Goal: Task Accomplishment & Management: Use online tool/utility

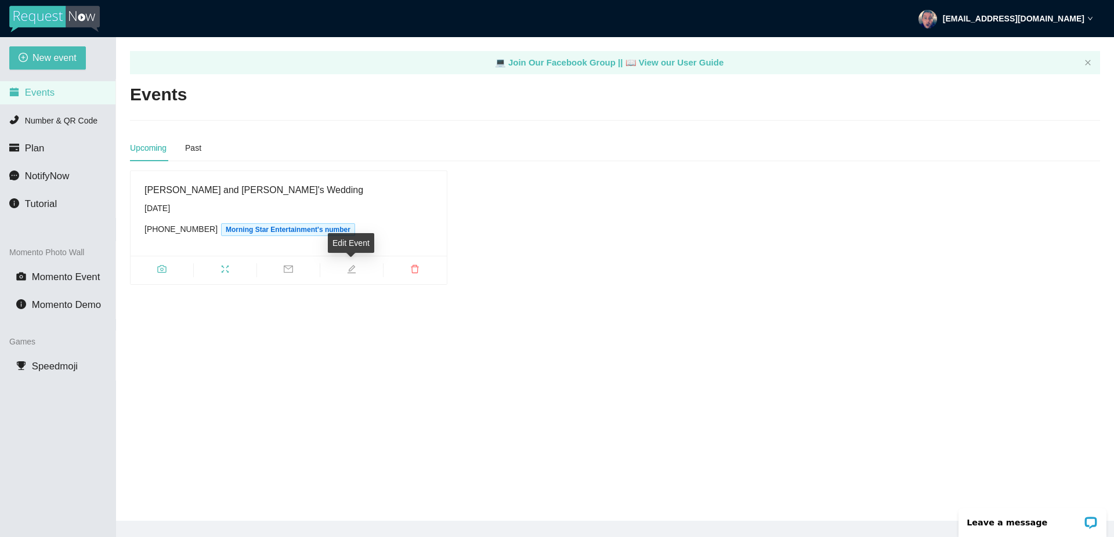
click at [354, 266] on icon "edit" at bounding box center [351, 269] width 8 height 8
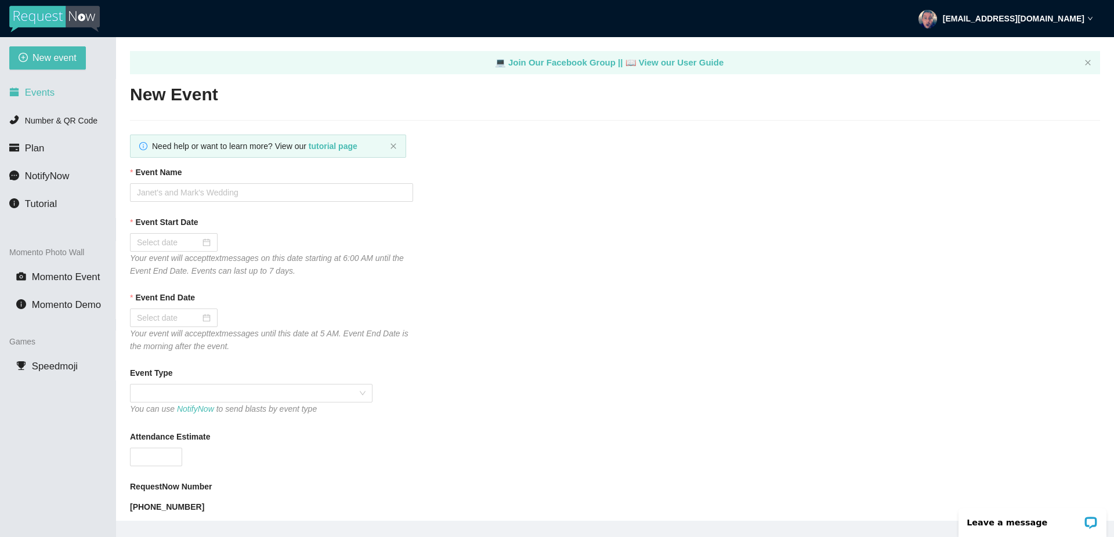
click at [42, 92] on span "Events" at bounding box center [40, 92] width 30 height 11
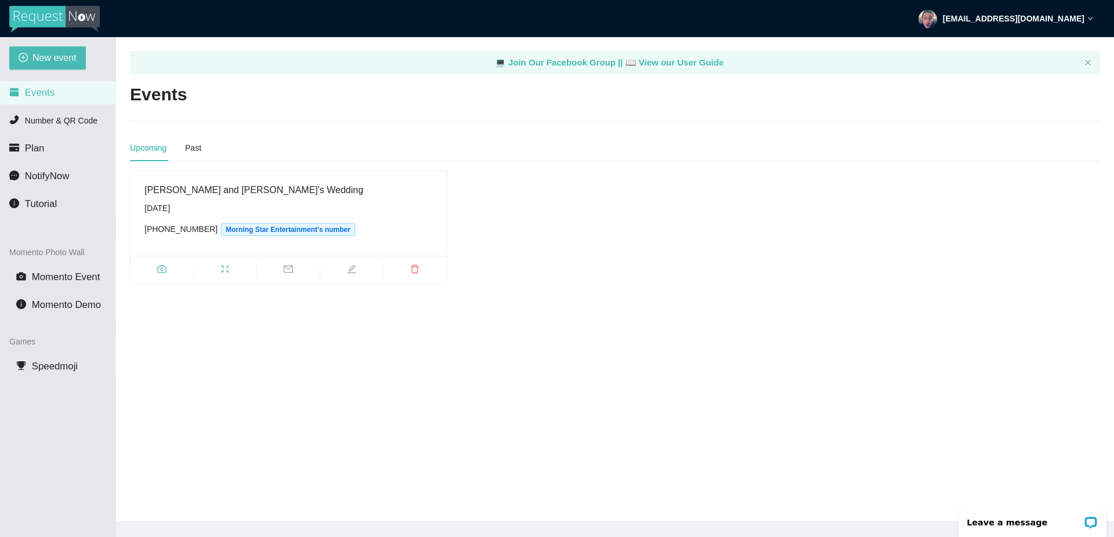
click at [198, 195] on div "[PERSON_NAME] and [PERSON_NAME]'s Wedding" at bounding box center [288, 190] width 288 height 14
click at [162, 269] on icon "camera" at bounding box center [161, 268] width 9 height 9
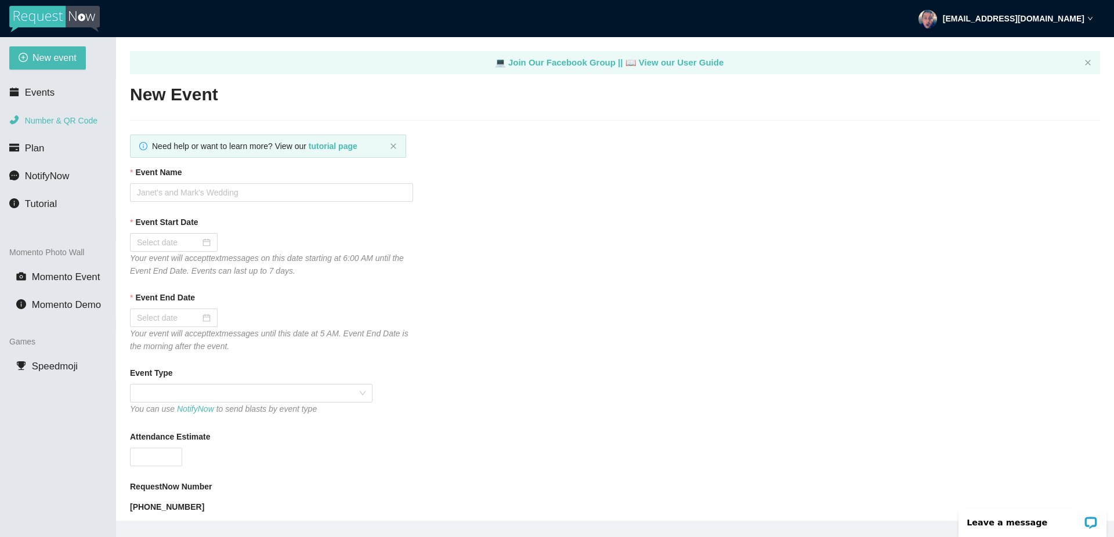
click at [50, 121] on span "Number & QR Code" at bounding box center [61, 120] width 72 height 9
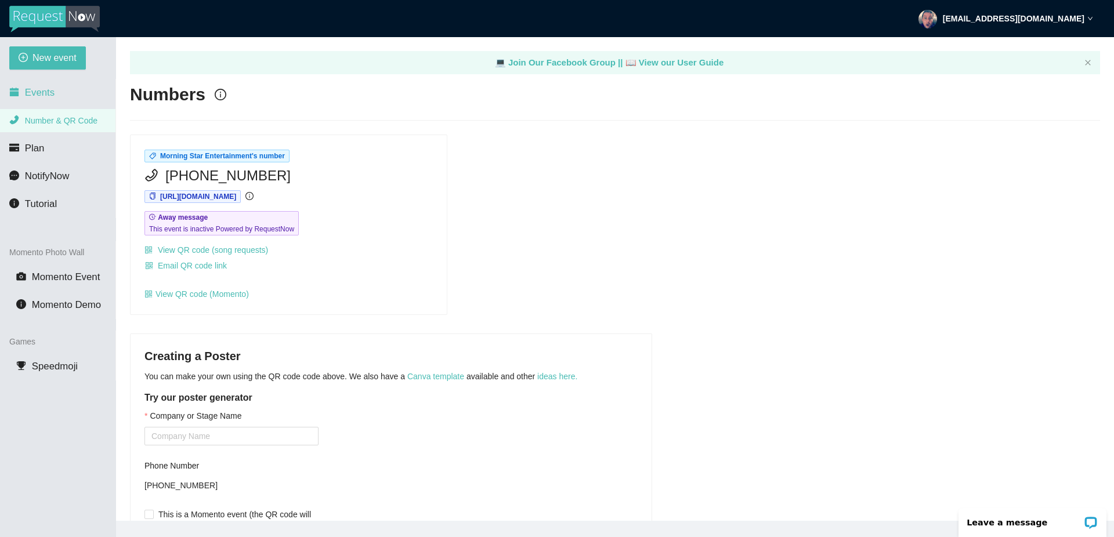
click at [41, 93] on span "Events" at bounding box center [40, 92] width 30 height 11
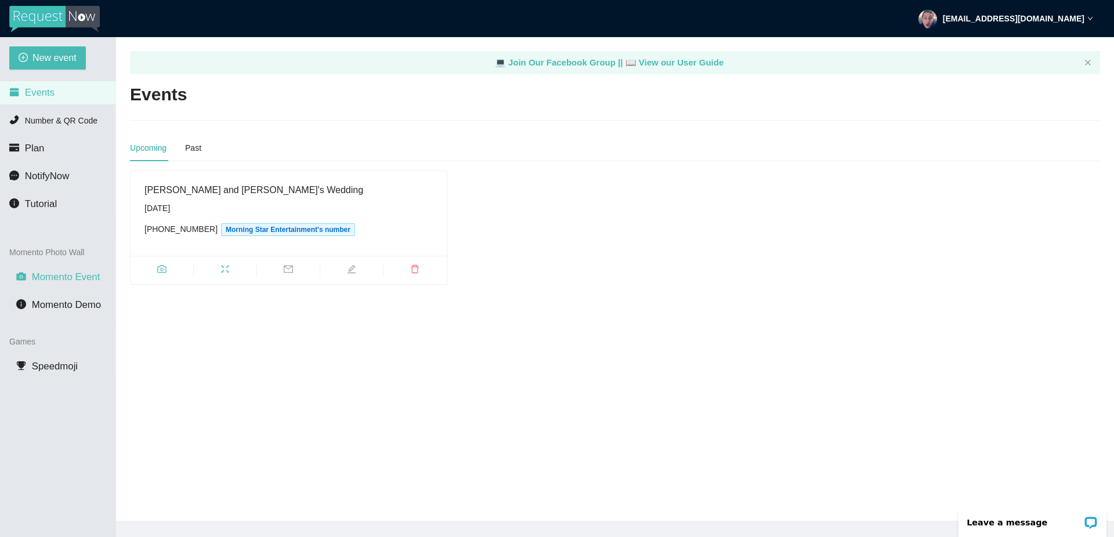
click at [70, 278] on span "Momento Event" at bounding box center [66, 276] width 68 height 11
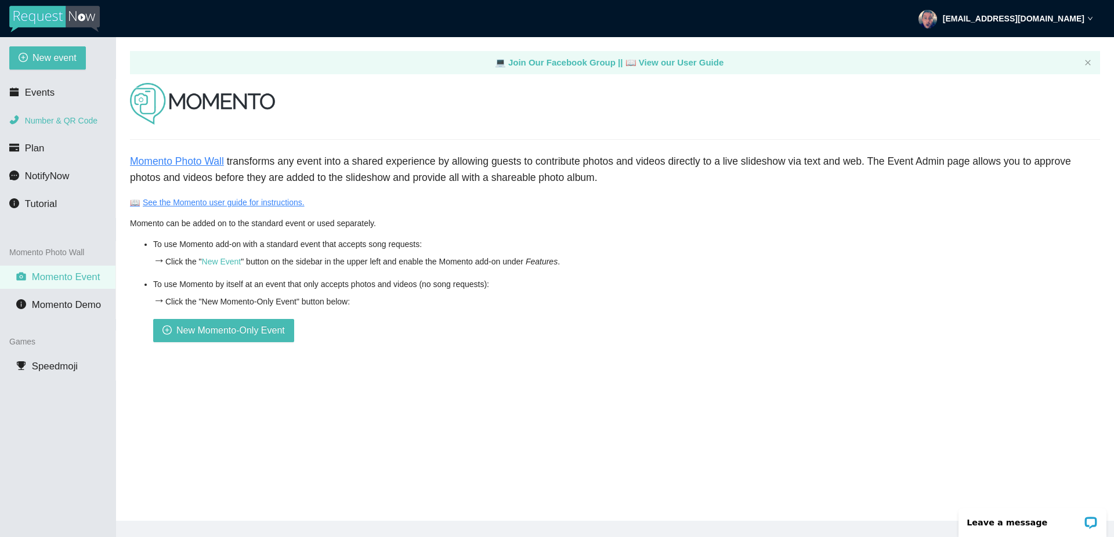
click at [53, 122] on span "Number & QR Code" at bounding box center [61, 120] width 72 height 9
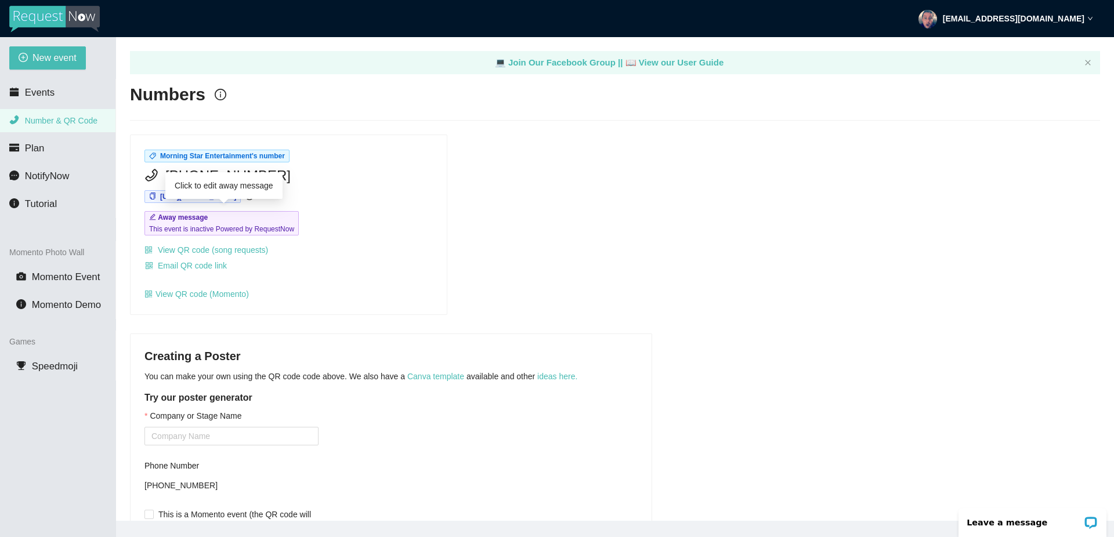
click at [288, 227] on span "This event is inactive Powered by RequestNow" at bounding box center [221, 229] width 145 height 12
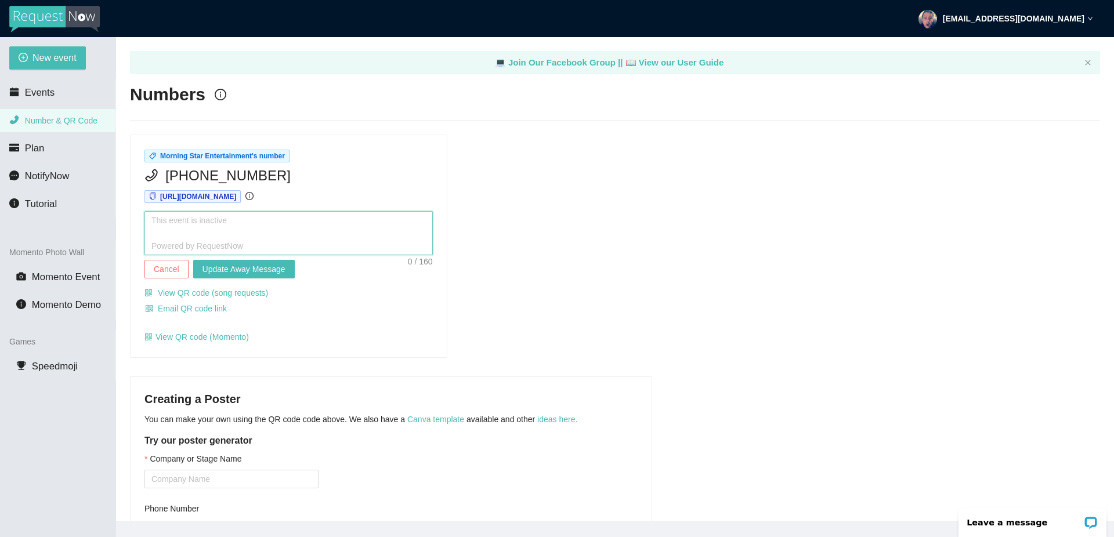
click at [258, 216] on textarea at bounding box center [288, 233] width 288 height 44
click at [254, 218] on textarea at bounding box center [288, 233] width 288 height 44
type textarea "T"
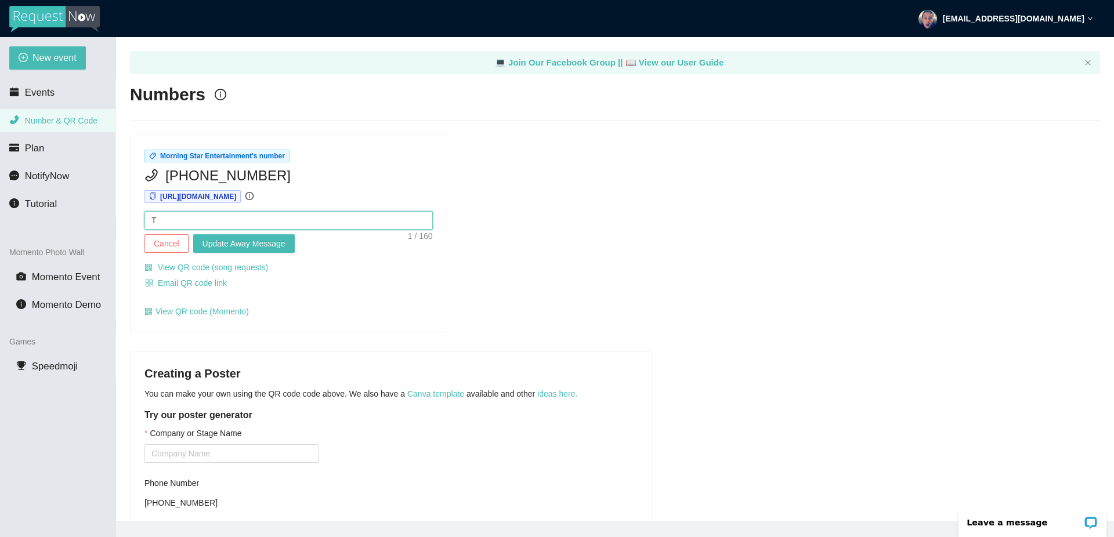
type textarea "Th"
type textarea "Thi"
type textarea "This"
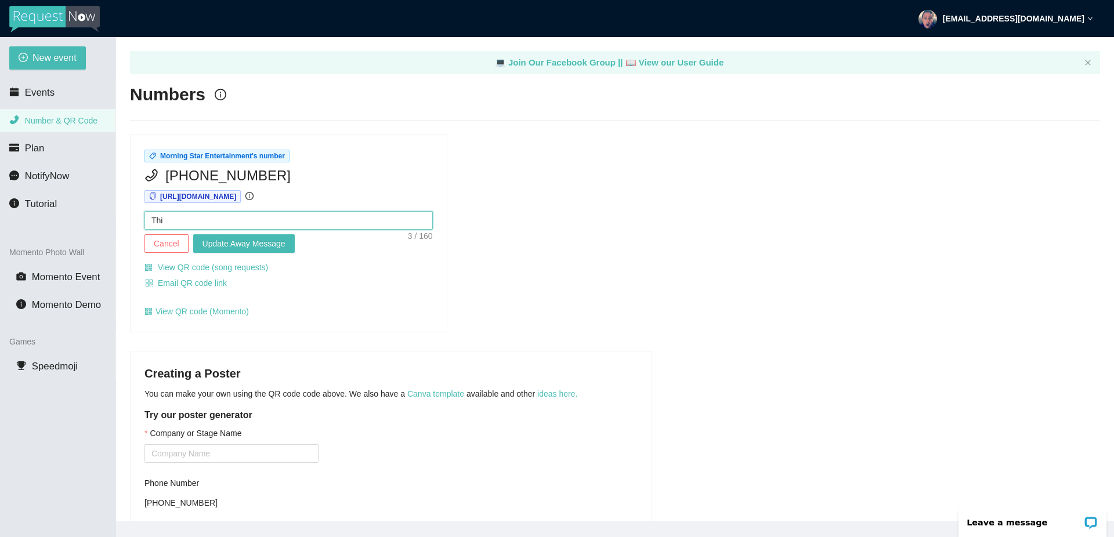
type textarea "This"
type textarea "This e"
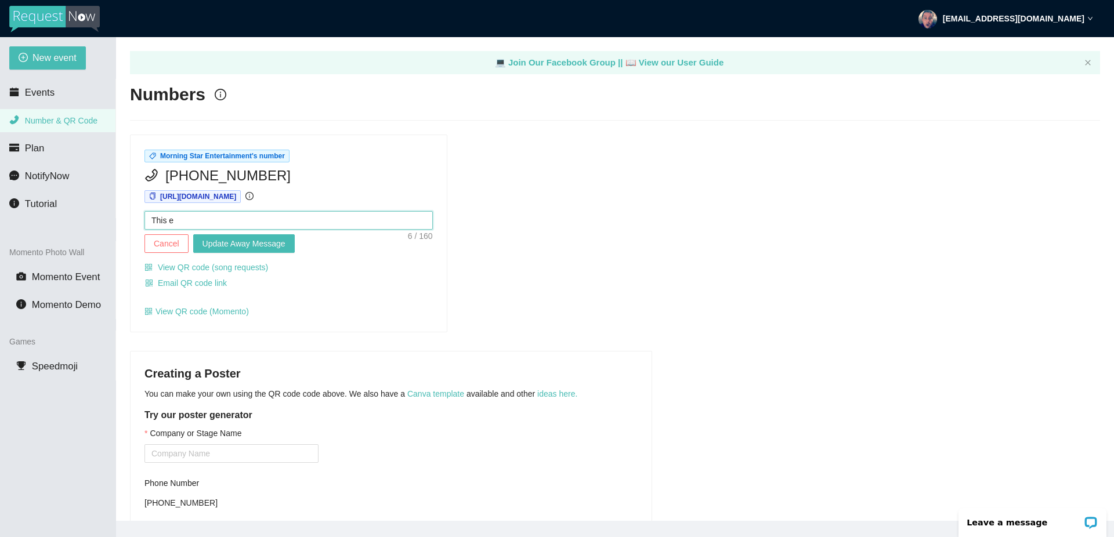
type textarea "This ev"
type textarea "This eve"
type textarea "This even"
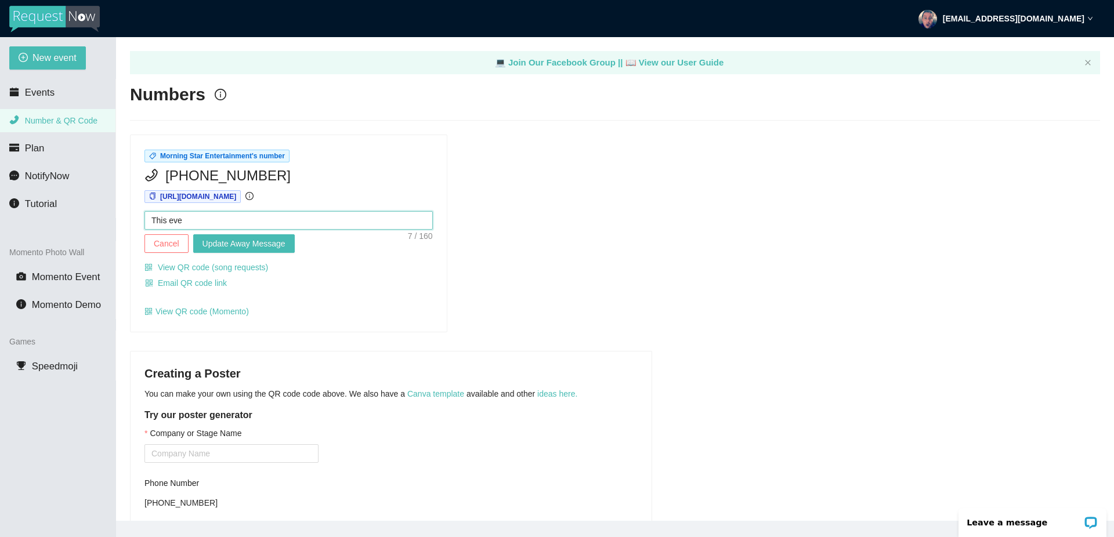
type textarea "This even"
type textarea "This event"
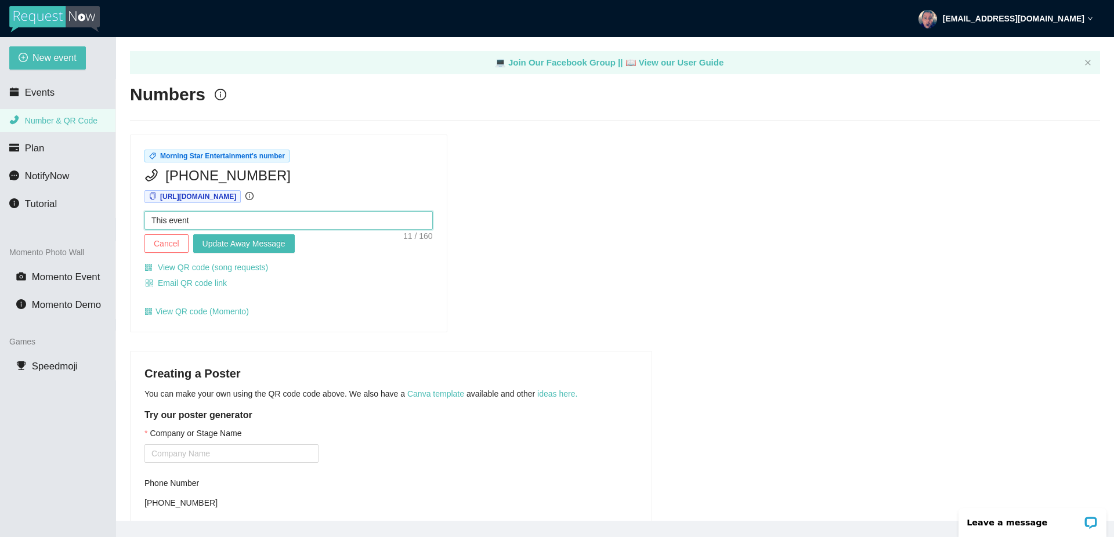
type textarea "This event i"
type textarea "This event"
type textarea "This event b"
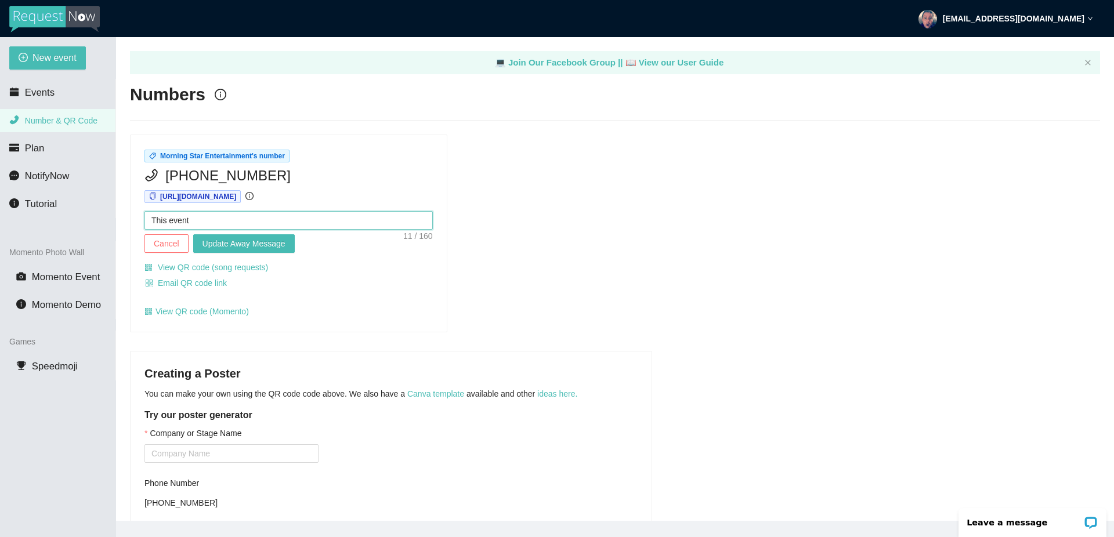
type textarea "This event b"
type textarea "This event be"
type textarea "This event beg"
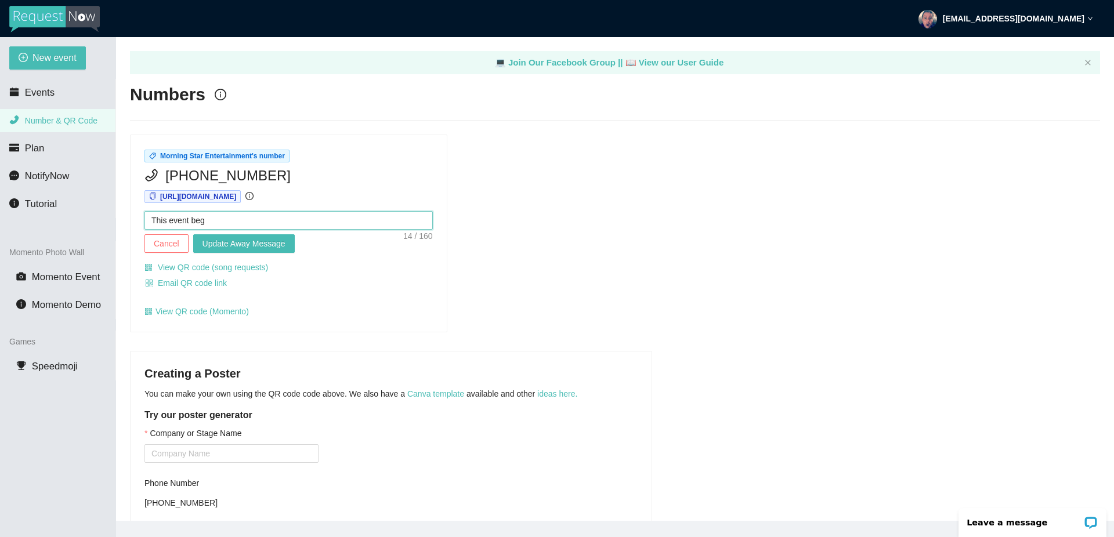
type textarea "This event begi"
type textarea "This event begin"
type textarea "This event begins"
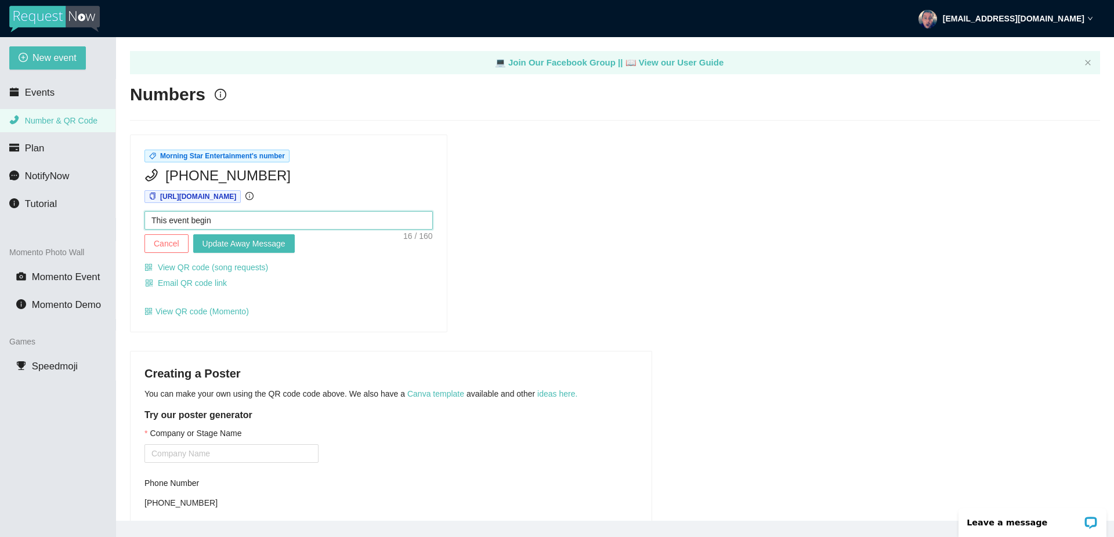
type textarea "This event begins"
type textarea "This event begins a"
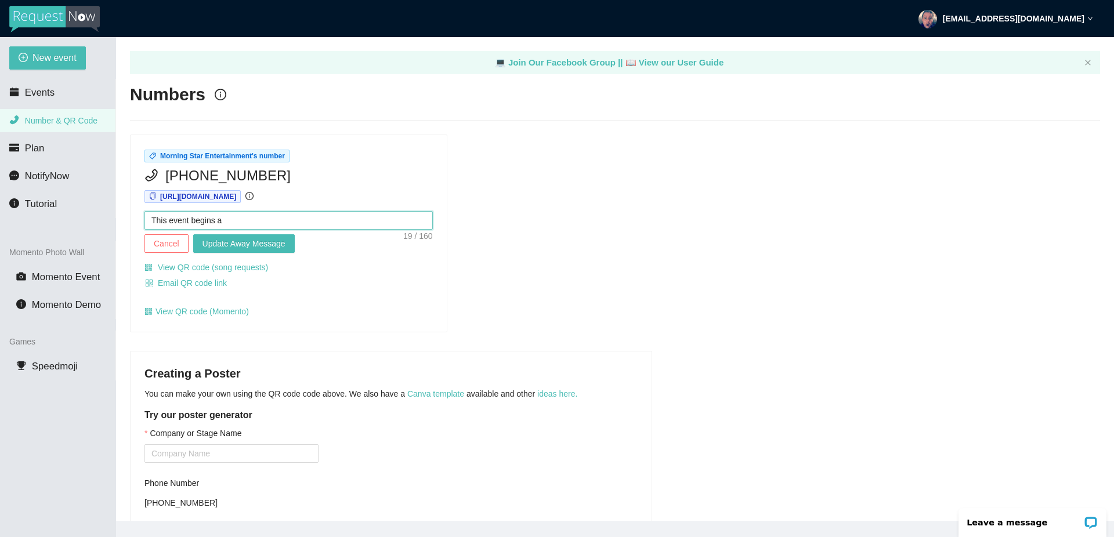
type textarea "This event begins at"
type textarea "This event begins at 6"
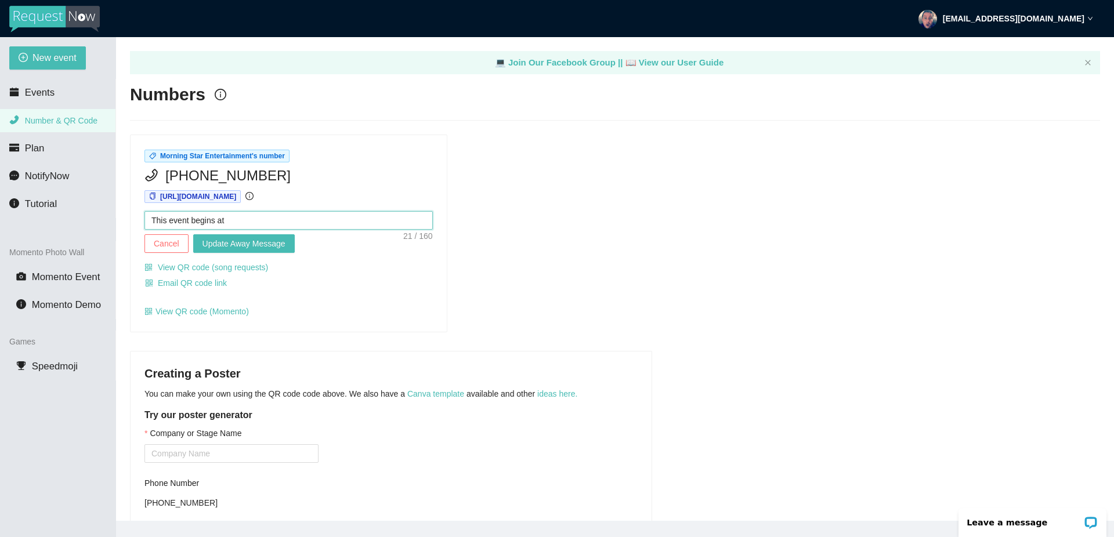
type textarea "This event begins at 6"
type textarea "This event begins at 6:"
type textarea "This event begins at 6:0"
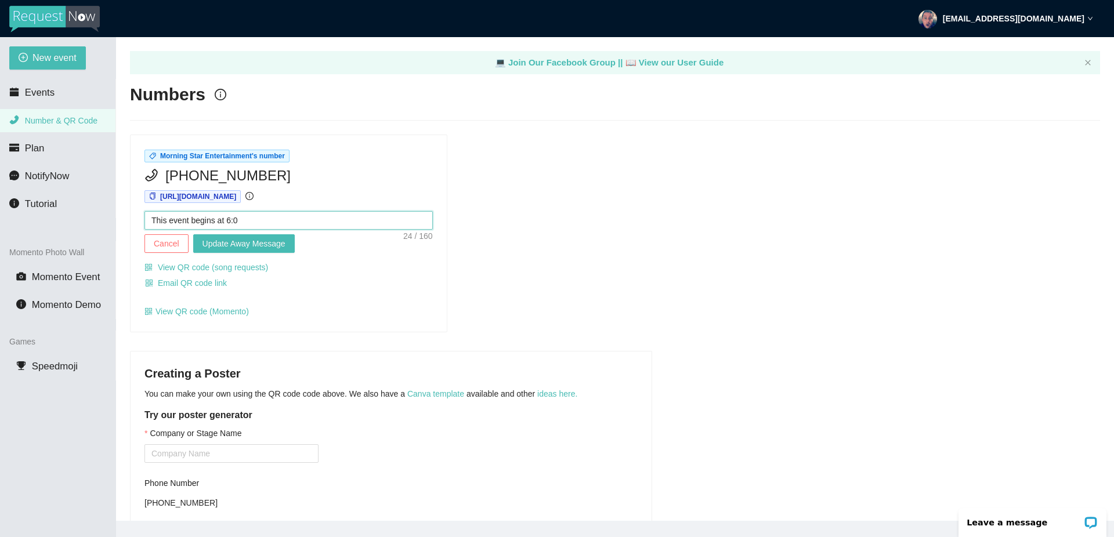
type textarea "This event begins at 6:00"
type textarea "This event begins at 6:00a"
type textarea "This event begins at 6:00am"
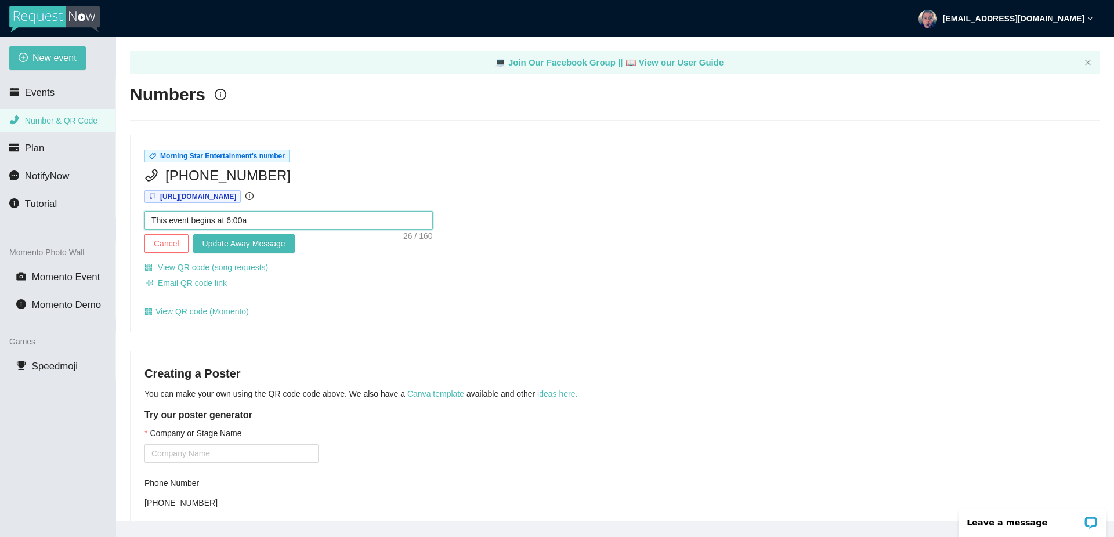
type textarea "This event begins at 6:00am"
type textarea "This event begins at 6:00am o"
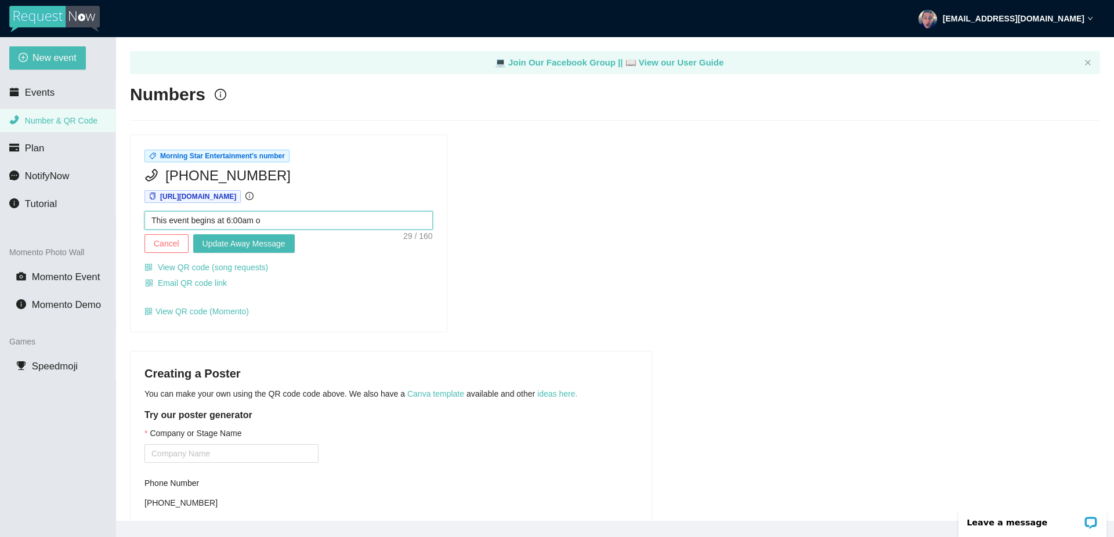
type textarea "This event begins at 6:00am on"
type textarea "This event begins at 6:00am on A"
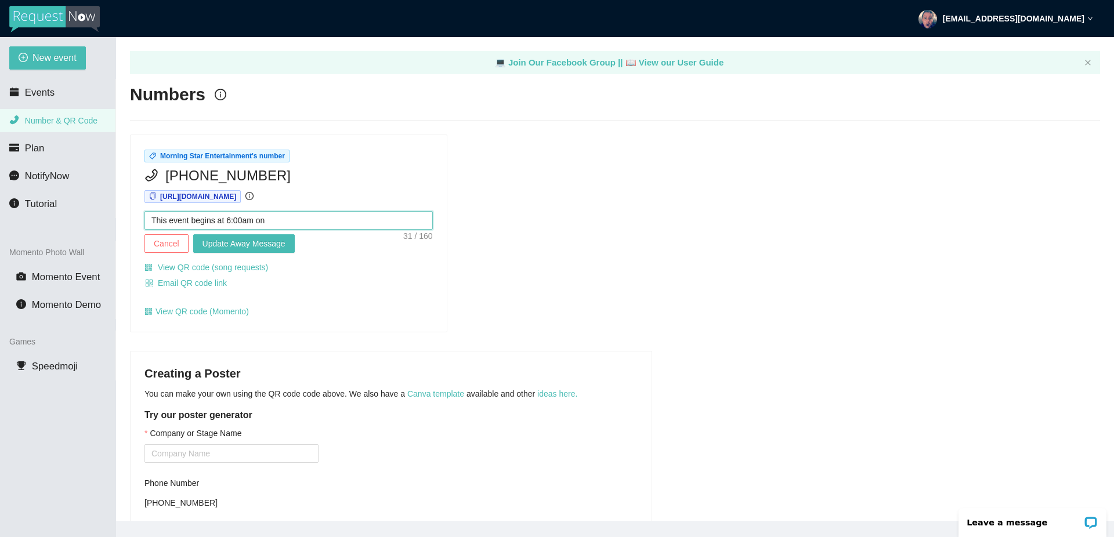
type textarea "This event begins at 6:00am on A"
type textarea "This event begins at 6:00am on Au"
type textarea "This event begins at 6:00am on Aug"
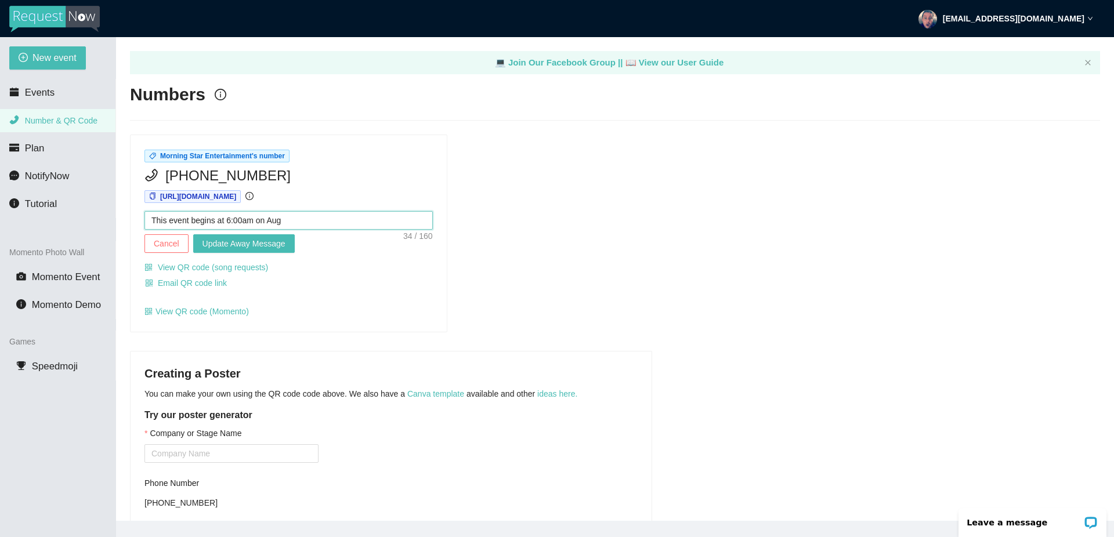
type textarea "This event begins at 6:00am on Augu"
type textarea "This event begins at 6:00am on Augus"
type textarea "This event begins at 6:00am on August"
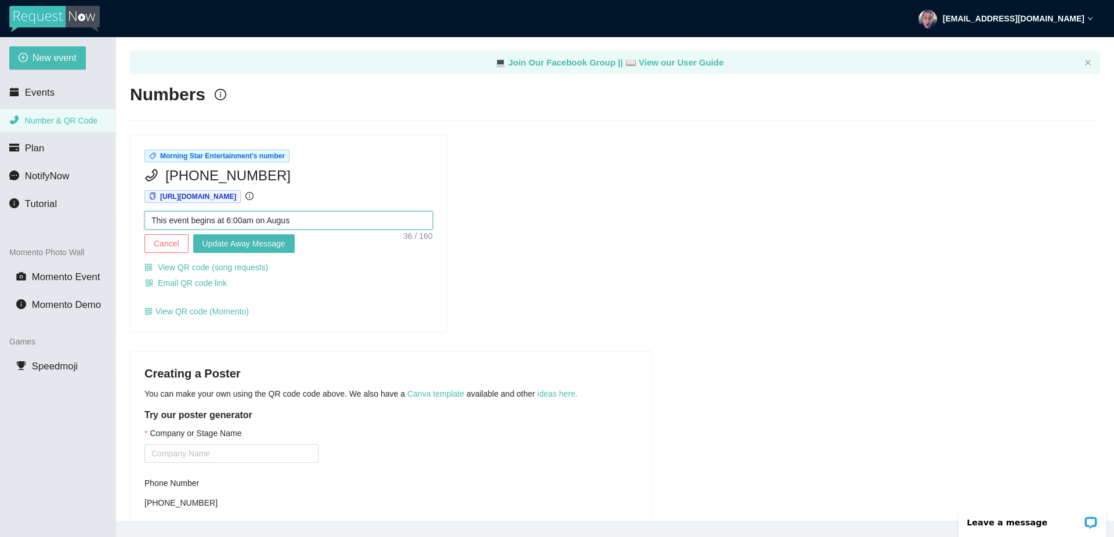
type textarea "This event begins at 6:00am on August"
type textarea "This event begins at 6:00am on [DATE]"
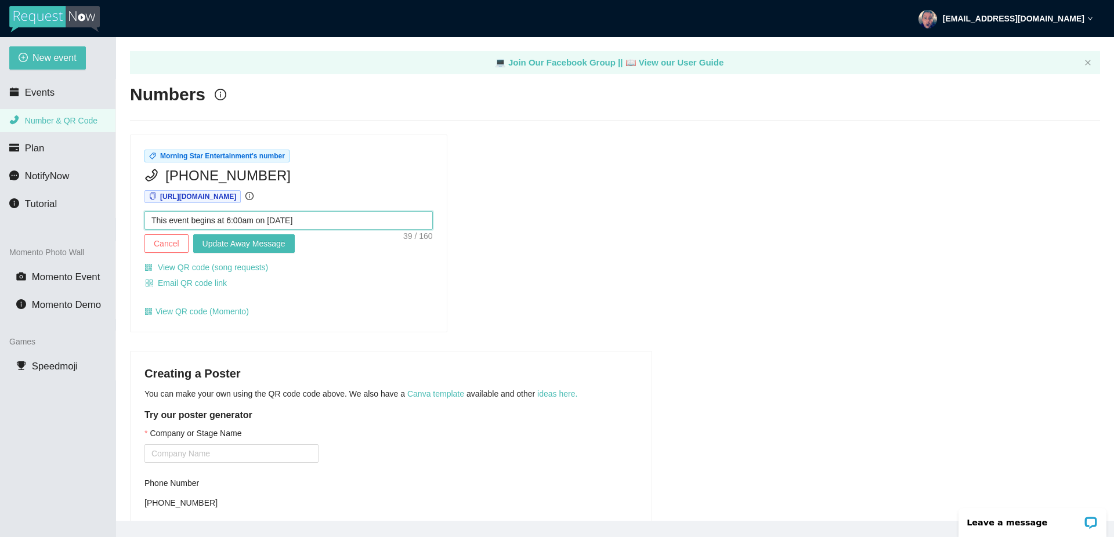
type textarea "This event begins at 6:00am on [DATE]"
type textarea "This event begins at 6:00am on August 30t"
type textarea "This event begins at 6:00am on [DATE]"
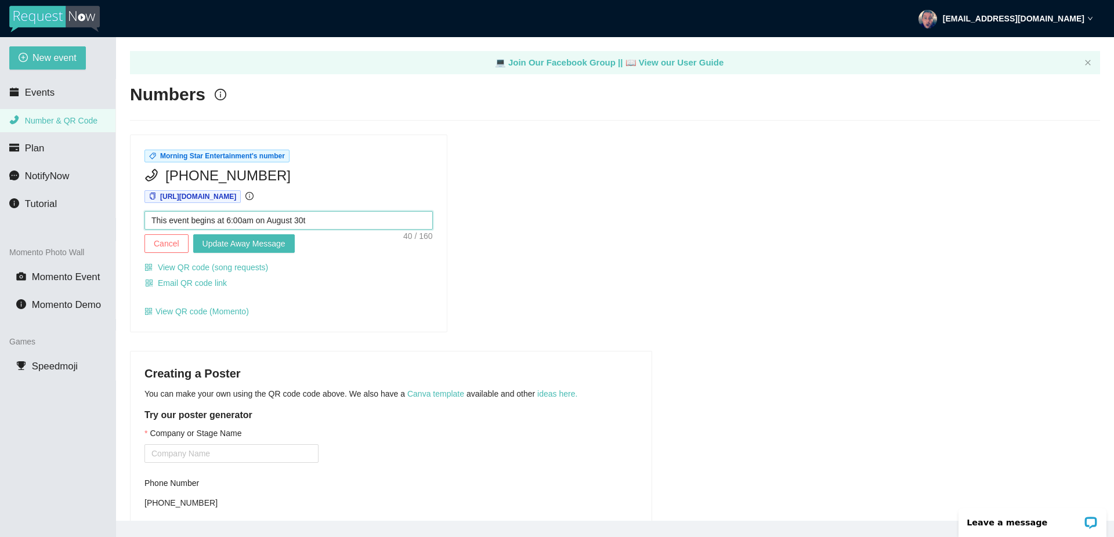
type textarea "This event begins at 6:00am on [DATE]"
click at [217, 214] on textarea "This event begins at 6:00am on [DATE]" at bounding box center [288, 220] width 288 height 19
click at [246, 220] on textarea "This event begins at 6:00am on [DATE]" at bounding box center [288, 220] width 288 height 19
type textarea "This event begins at 6:00 am on [DATE]"
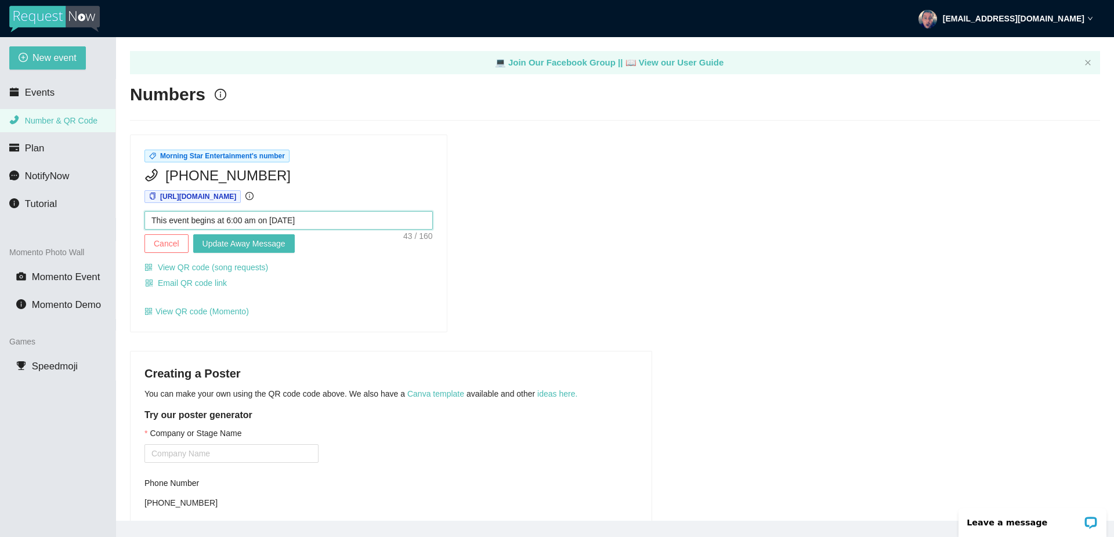
click at [351, 220] on textarea "This event begins at 6:00 am on [DATE]" at bounding box center [288, 220] width 288 height 19
type textarea "This event begins at 6:00 am on [DATE],"
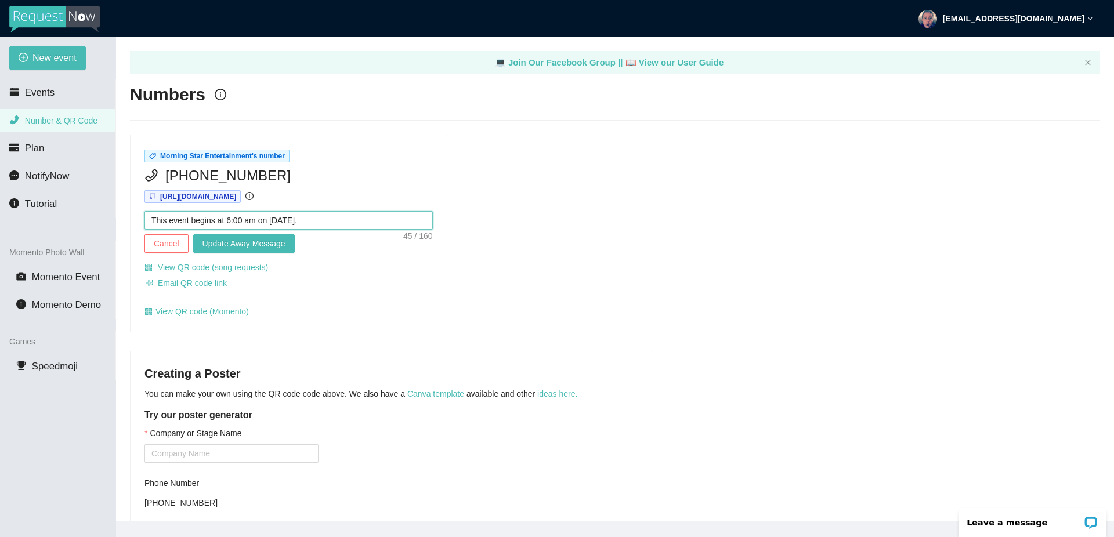
type textarea "This event begins at 6:00 am on [DATE], y"
type textarea "This event begins at 6:00 am on [DATE], yo"
type textarea "This event begins at 6:00 am on [DATE], you"
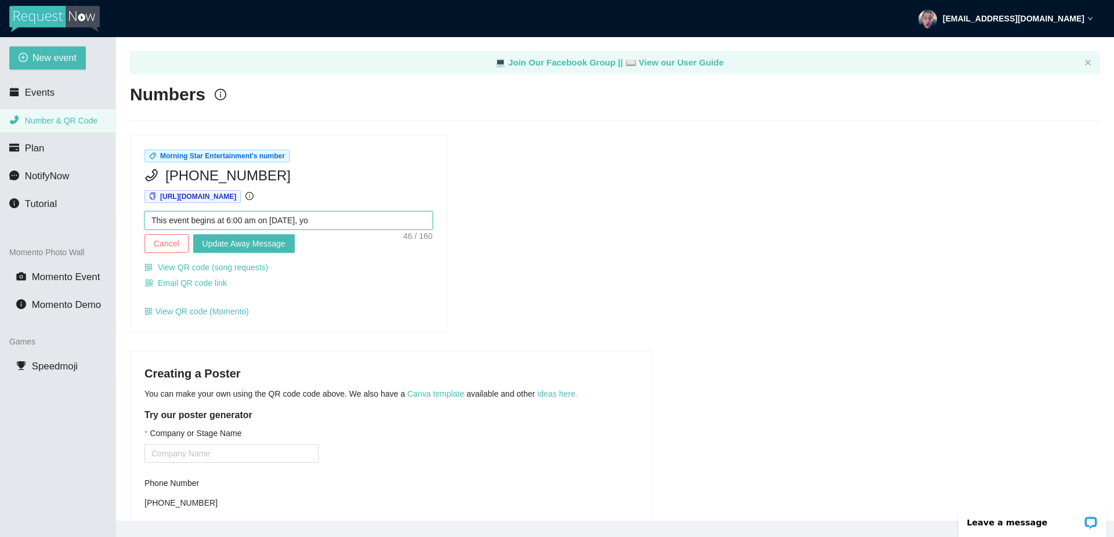
type textarea "This event begins at 6:00 am on [DATE], you"
type textarea "This event begins at 6:00 am on [DATE], you c"
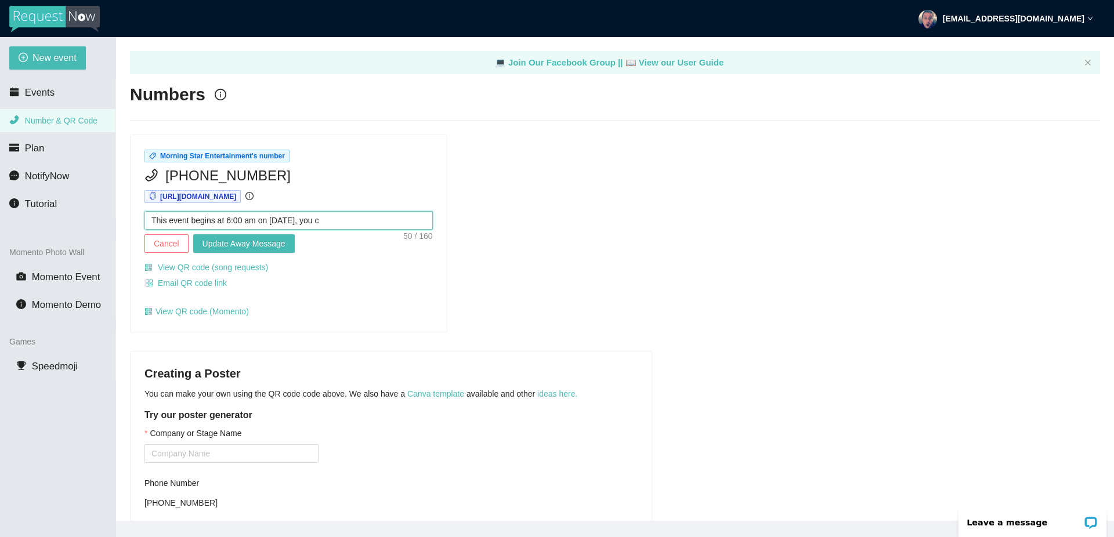
type textarea "This event begins at 6:00 am on [DATE], you cn"
type textarea "This event begins at 6:00 am on [DATE], you c"
type textarea "This event begins at 6:00 am on [DATE], you ca"
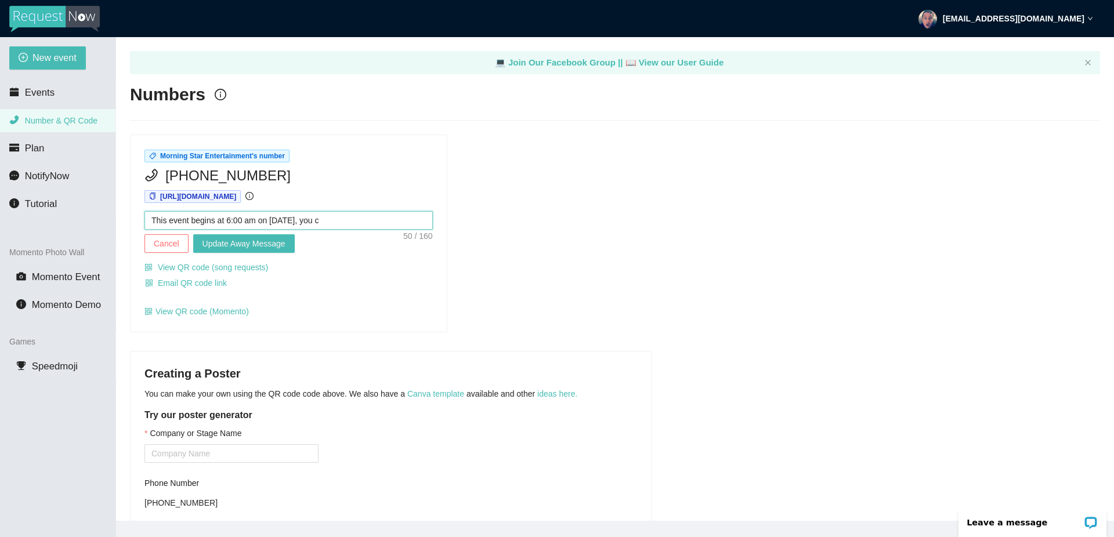
type textarea "This event begins at 6:00 am on [DATE], you ca"
type textarea "This event begins at 6:00 am on [DATE], you can"
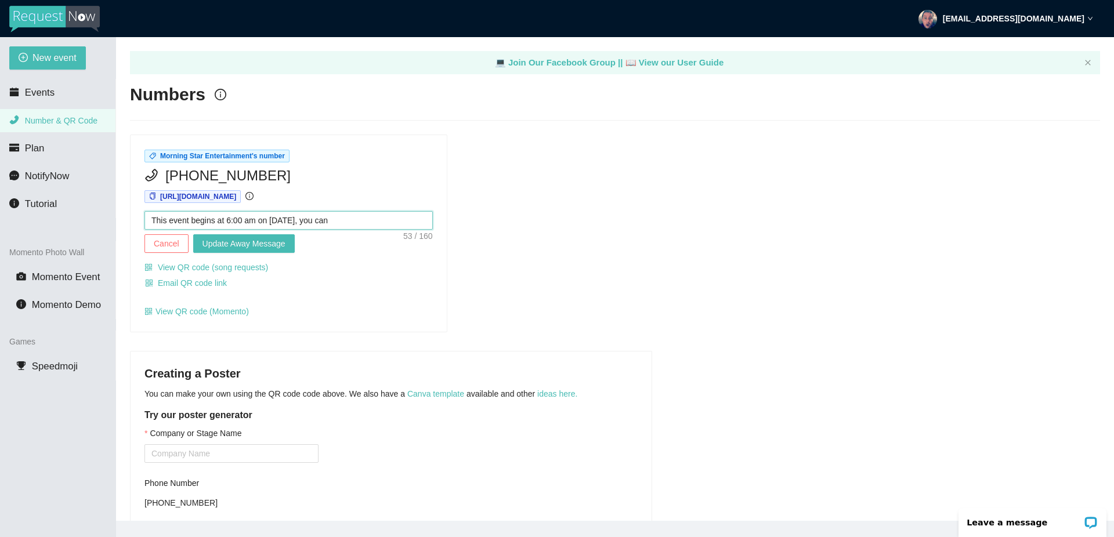
type textarea "This event begins at 6:00 am on [DATE], you can p"
type textarea "This event begins at 6:00 am on [DATE], you can pr"
type textarea "This event begins at 6:00 am on [DATE], you can pre"
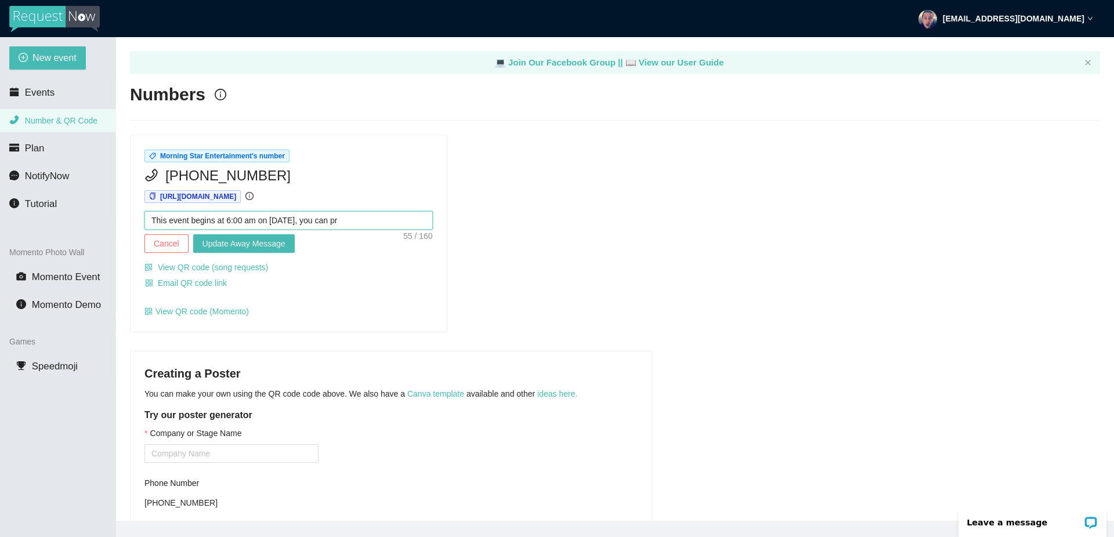
type textarea "This event begins at 6:00 am on [DATE], you can pre"
type textarea "This event begins at 6:00 am on [DATE], you can pre-"
type textarea "This event begins at 6:00 am on [DATE], you can pre-r"
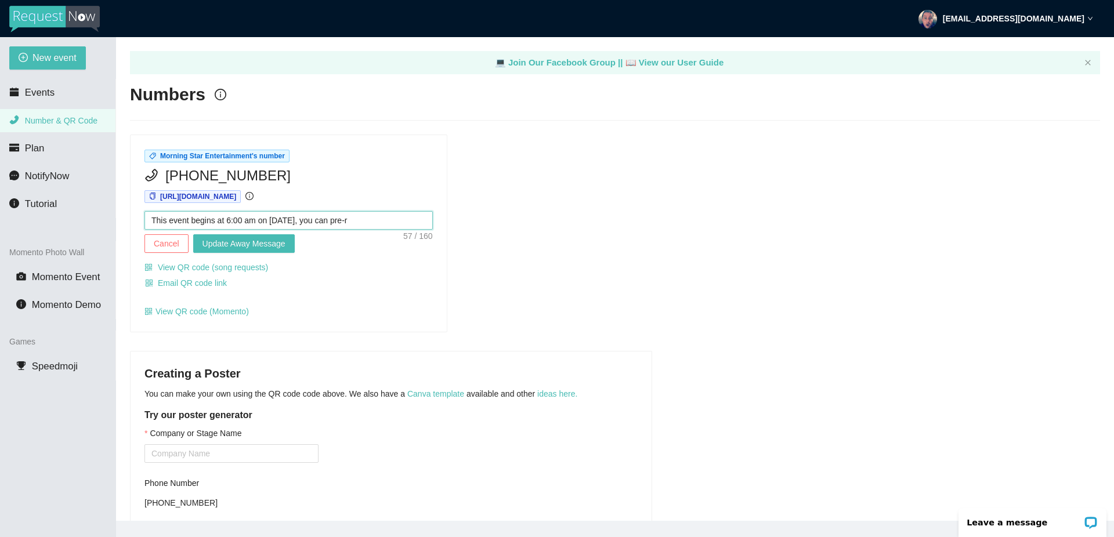
type textarea "This event begins at 6:00 am on [DATE], you can pre-re"
type textarea "This event begins at 6:00 am on [DATE], you can pre-reg"
type textarea "This event begins at 6:00 am on [DATE], you can pre-regi"
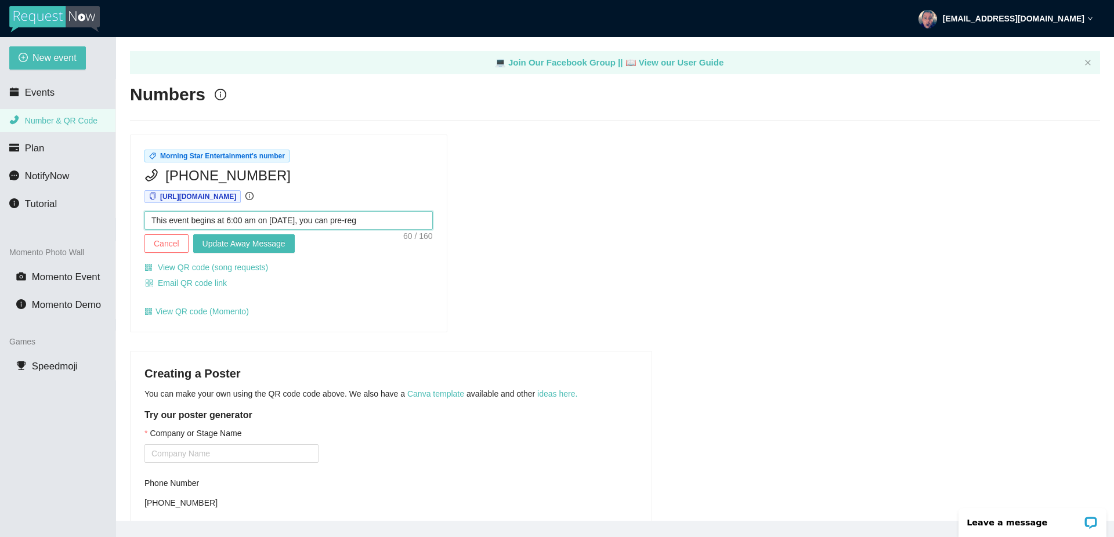
type textarea "This event begins at 6:00 am on [DATE], you can pre-regi"
type textarea "This event begins at 6:00 am on [DATE], you can pre-regis"
type textarea "This event begins at 6:00 am on [DATE], you can pre-regist"
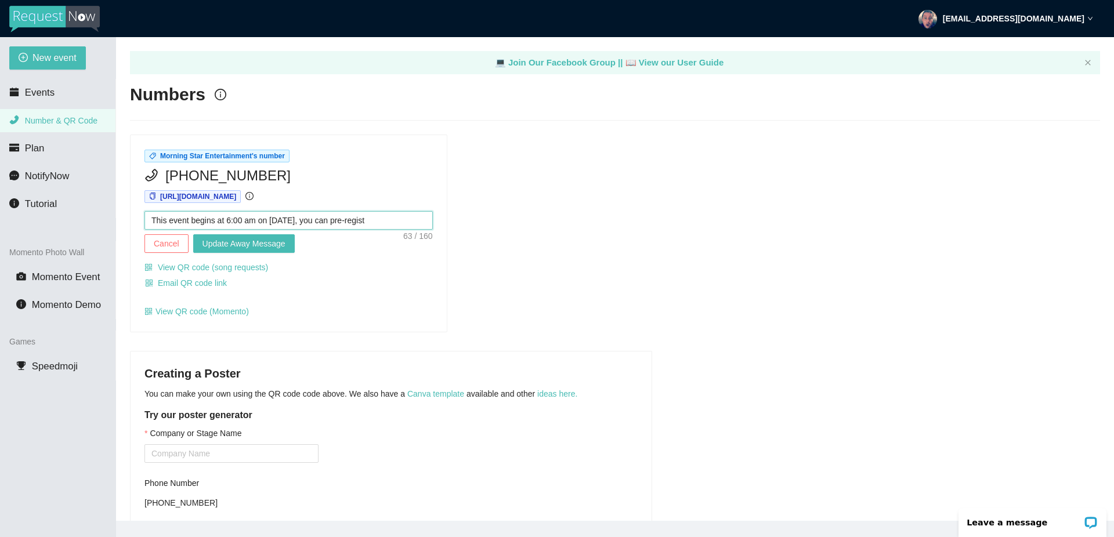
type textarea "This event begins at 6:00 am on [DATE], you can pre-registe"
type textarea "This event begins at 6:00 am on [DATE], you can pre-register"
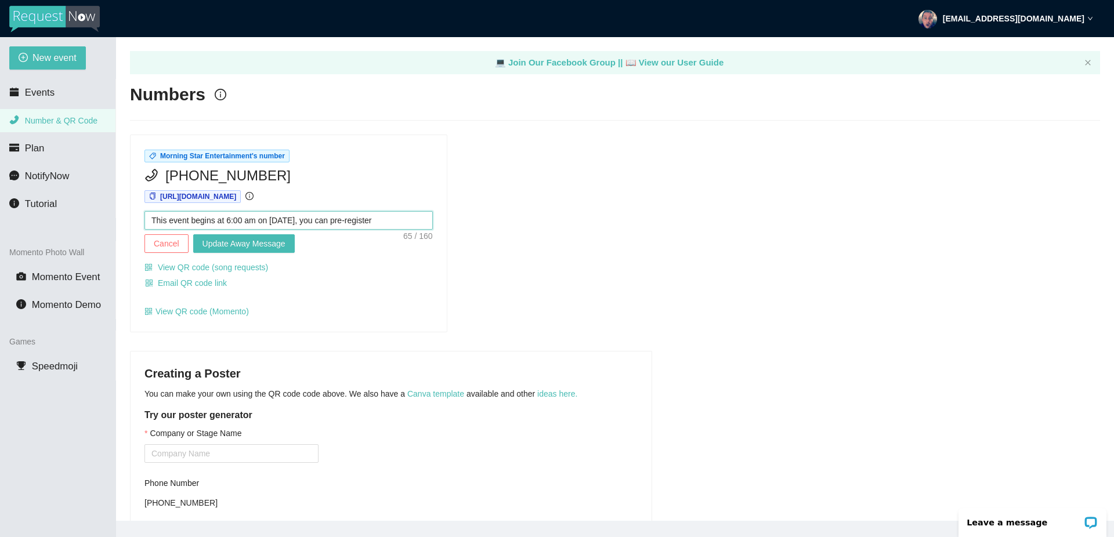
type textarea "This event begins at 6:00 am on [DATE], you can pre-register"
type textarea "This event begins at 6:00 am on [DATE], you can pre-register a"
type textarea "This event begins at 6:00 am on [DATE], you can pre-register at"
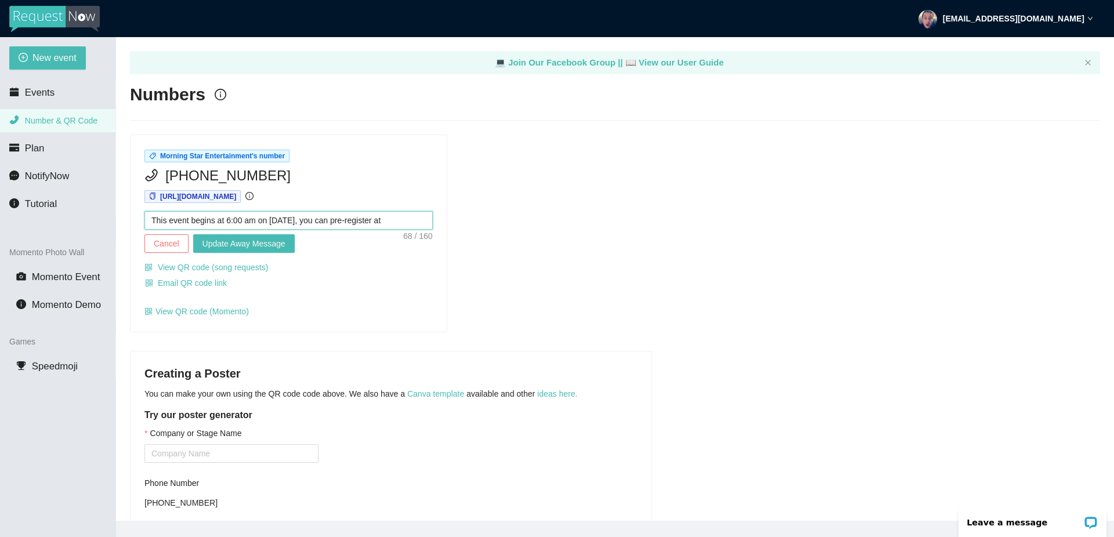
type textarea "This event begins at 6:00 am on [DATE], you can pre-register at"
paste textarea "[URL][DOMAIN_NAME]"
type textarea "This event begins at 6:00 am on [DATE], you can pre-register at [URL][DOMAIN_NA…"
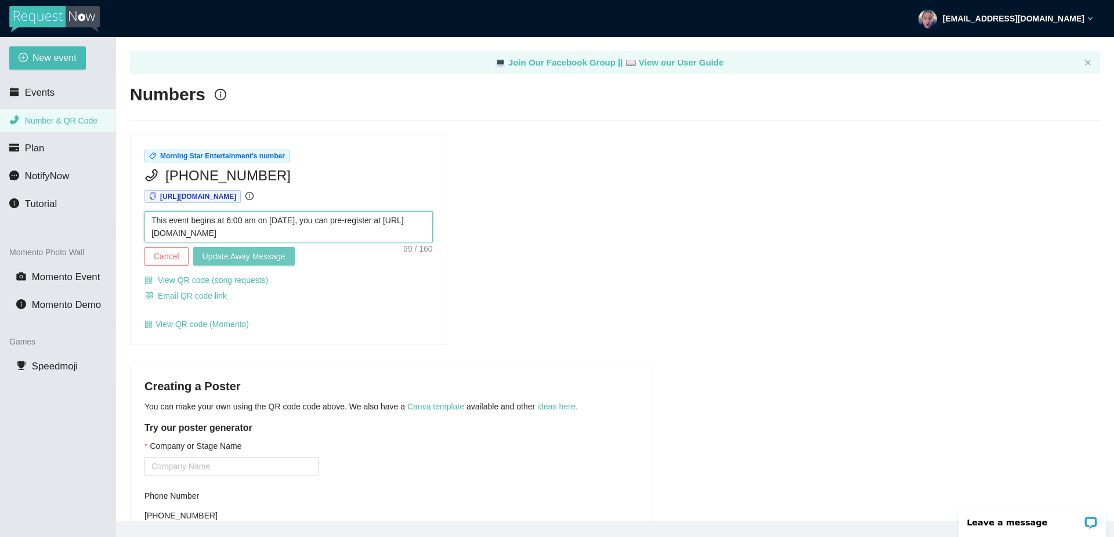
type textarea "This event begins at 6:00 am on [DATE], you can pre-register at [URL][DOMAIN_NA…"
click at [234, 258] on span "Update Away Message" at bounding box center [243, 256] width 83 height 13
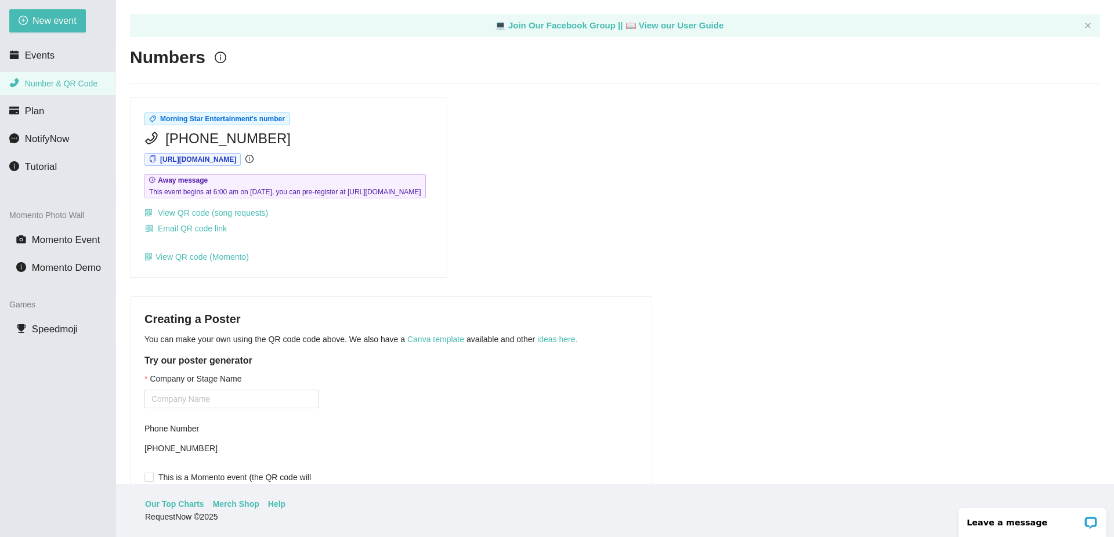
scroll to position [37, 0]
click at [287, 408] on input "Company or Stage Name" at bounding box center [231, 399] width 174 height 19
type input "M"
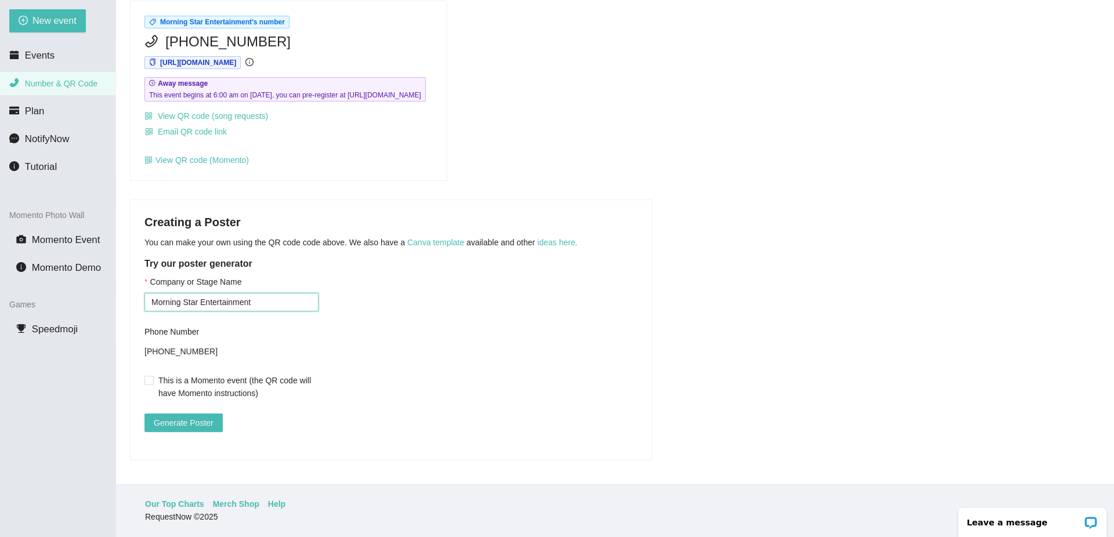
scroll to position [117, 0]
type input "Morning Star Entertainment"
click at [147, 376] on input "This is a Momento event (the QR code will have Momento instructions)" at bounding box center [148, 380] width 8 height 8
checkbox input "true"
click at [193, 416] on span "Generate Poster" at bounding box center [184, 422] width 60 height 13
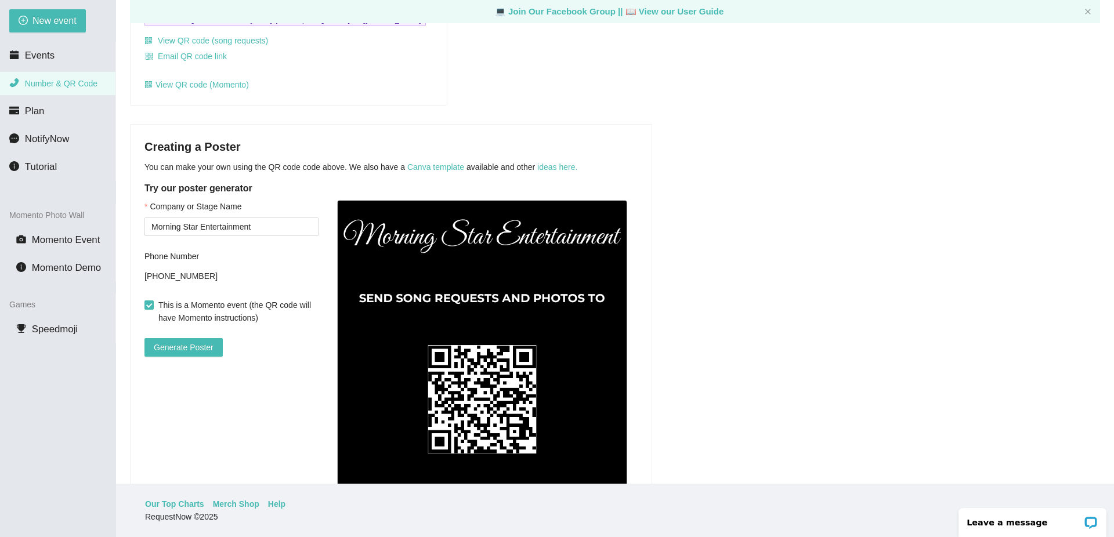
scroll to position [170, 0]
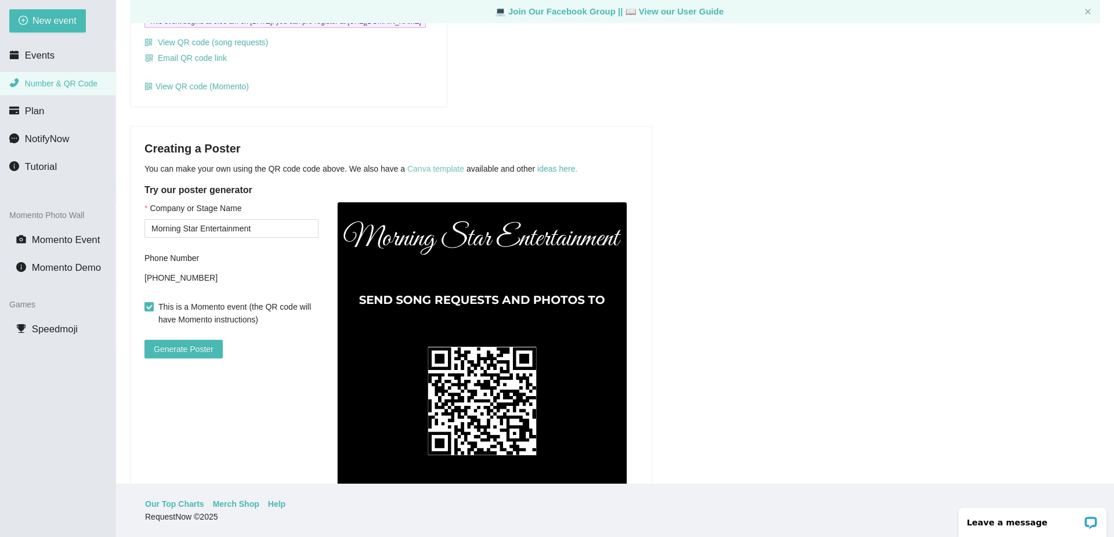
click at [437, 173] on link "Canva template" at bounding box center [435, 168] width 57 height 9
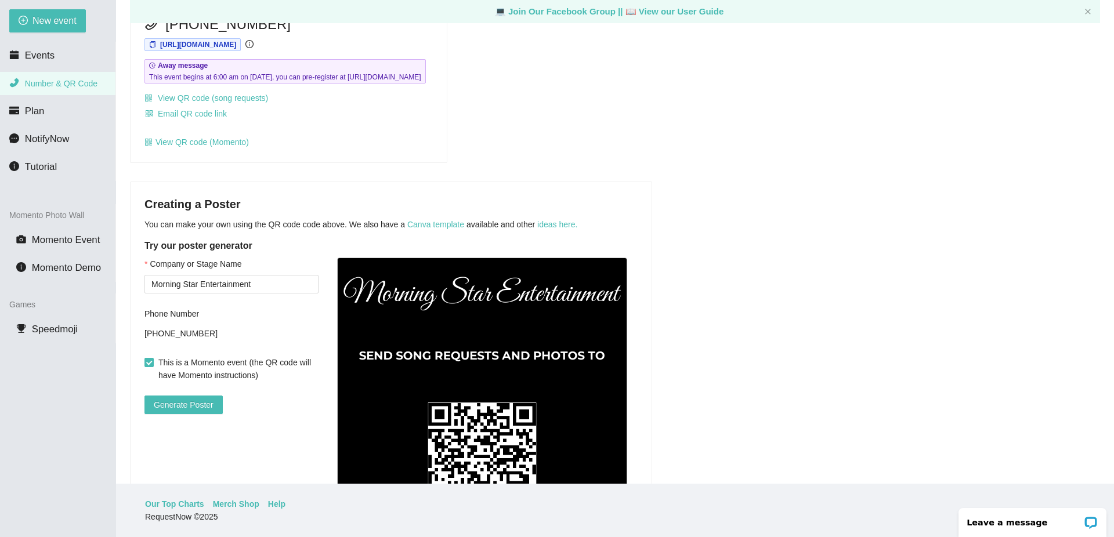
scroll to position [114, 0]
click at [559, 230] on link "ideas here." at bounding box center [557, 224] width 40 height 9
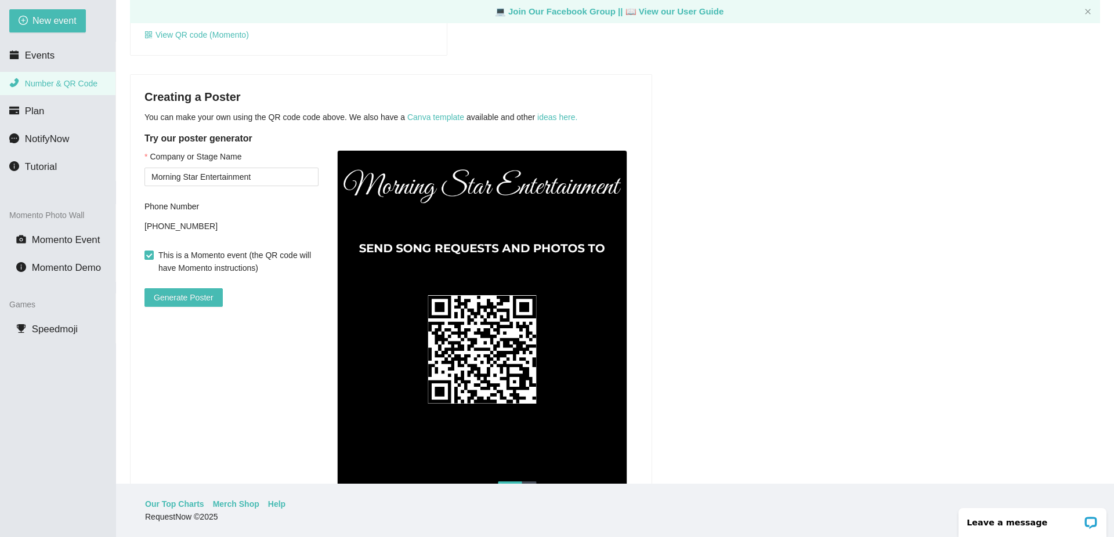
scroll to position [223, 0]
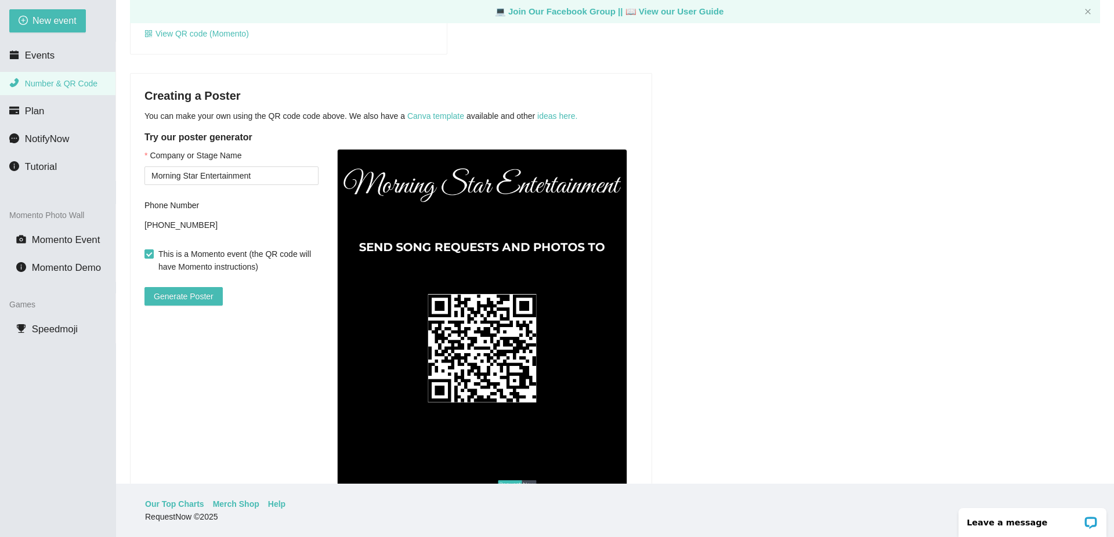
click at [471, 365] on img at bounding box center [482, 330] width 290 height 362
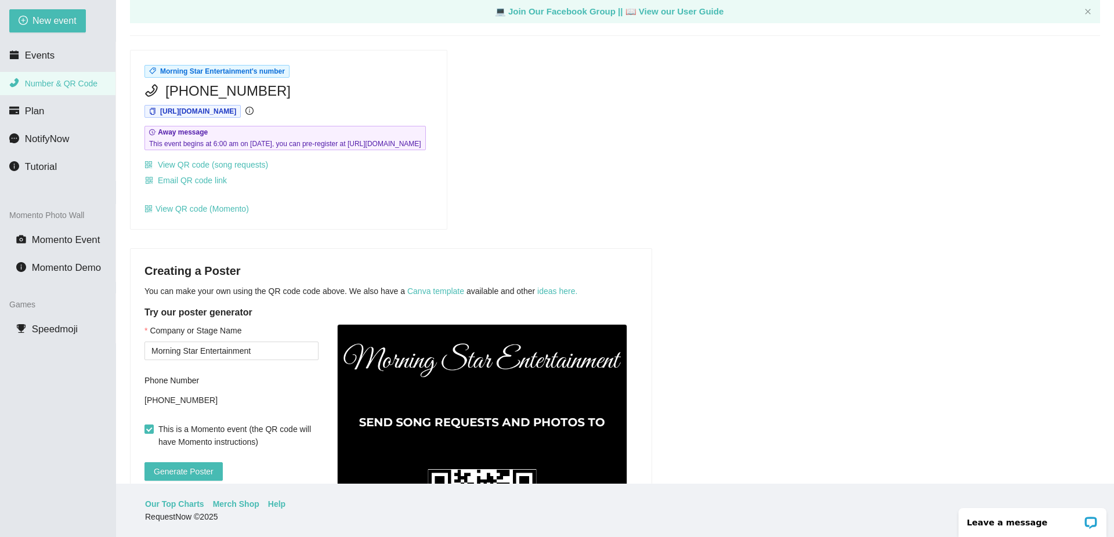
scroll to position [47, 0]
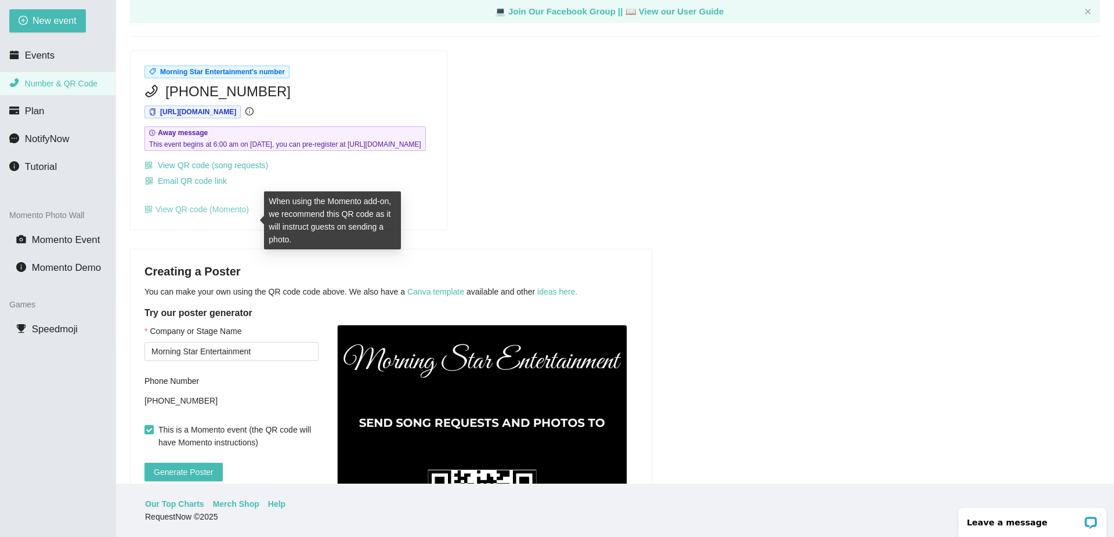
click at [205, 214] on link "View QR code (Momento)" at bounding box center [196, 209] width 104 height 9
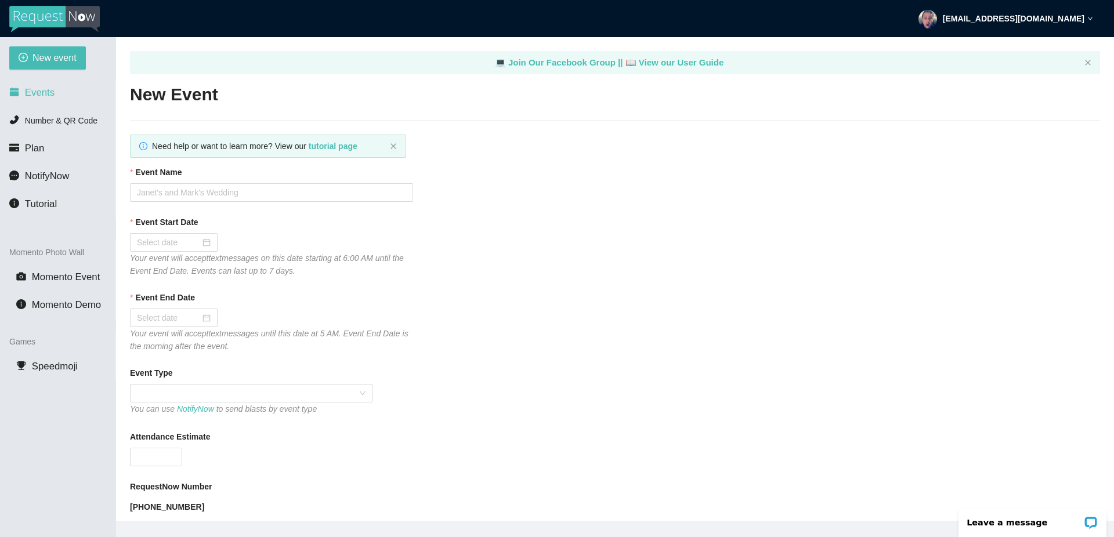
click at [6, 90] on li "Events" at bounding box center [57, 92] width 115 height 23
